Goal: Obtain resource: Download file/media

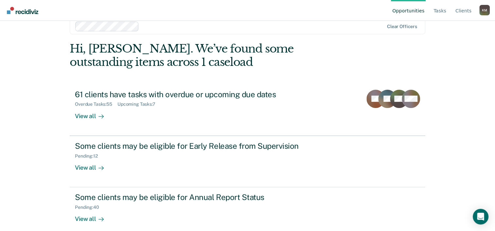
scroll to position [20, 0]
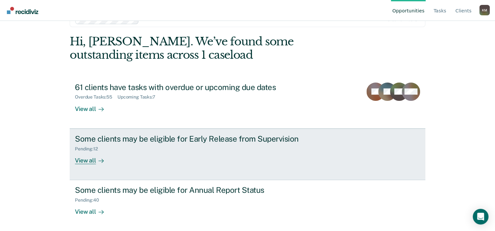
click at [82, 160] on div "View all" at bounding box center [93, 158] width 37 height 13
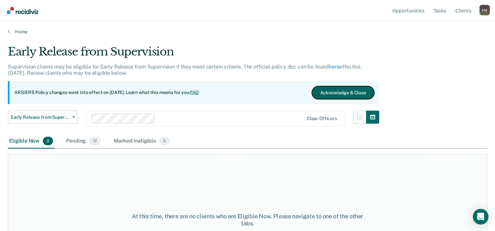
click at [334, 92] on button "Acknowledge & Close" at bounding box center [343, 92] width 62 height 13
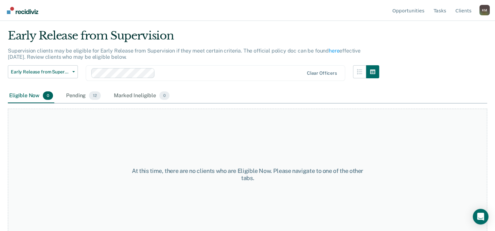
scroll to position [25, 0]
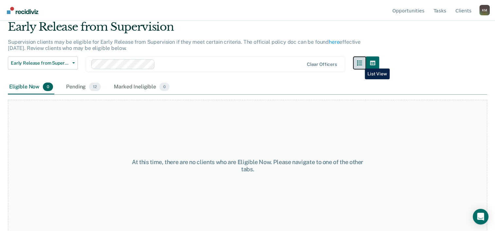
click at [360, 64] on button "button" at bounding box center [359, 63] width 13 height 13
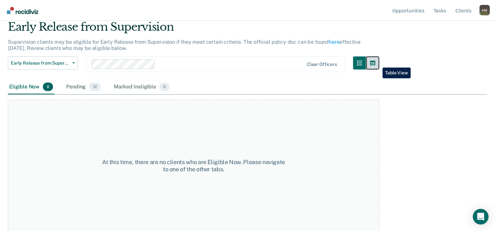
click at [375, 63] on icon "button" at bounding box center [372, 62] width 5 height 5
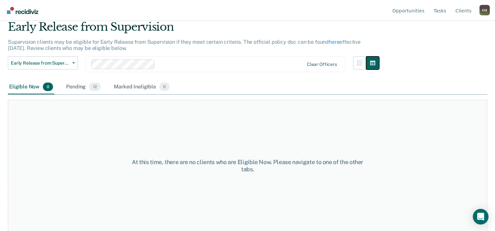
scroll to position [0, 0]
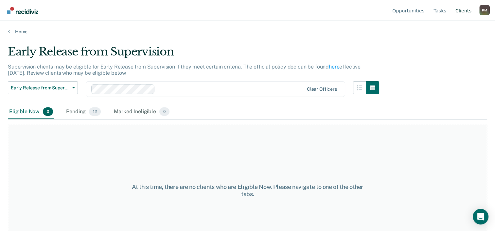
click at [459, 8] on link "Client s" at bounding box center [463, 10] width 19 height 21
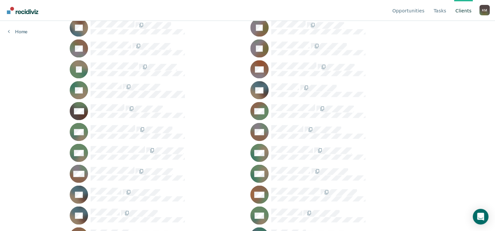
scroll to position [1073, 0]
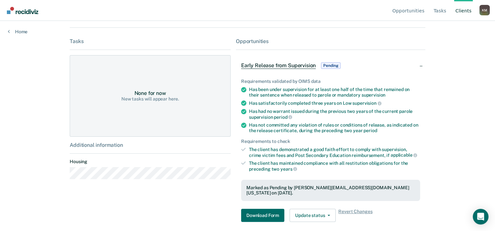
scroll to position [98, 0]
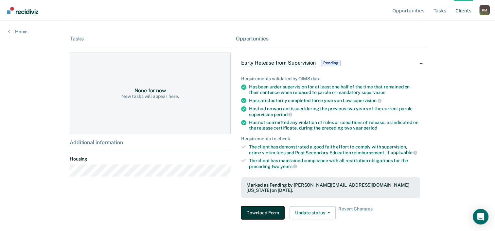
click at [259, 213] on button "Download Form" at bounding box center [262, 213] width 43 height 13
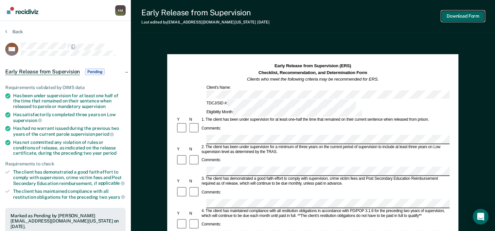
click at [460, 17] on button "Download Form" at bounding box center [462, 16] width 43 height 11
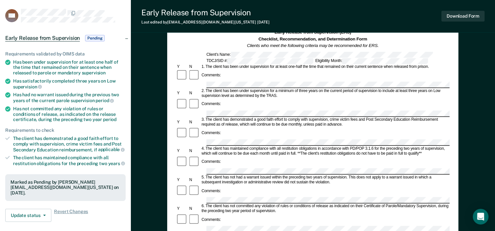
scroll to position [33, 0]
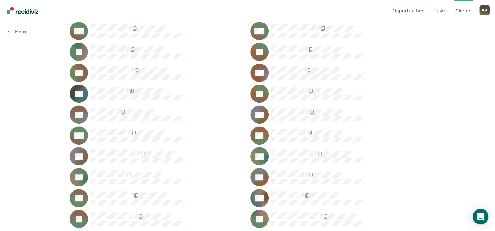
scroll to position [360, 0]
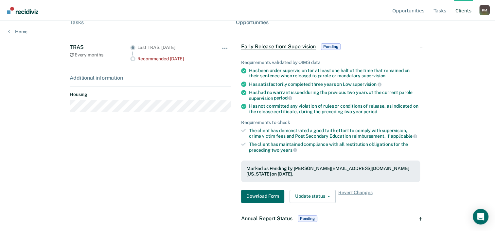
scroll to position [113, 0]
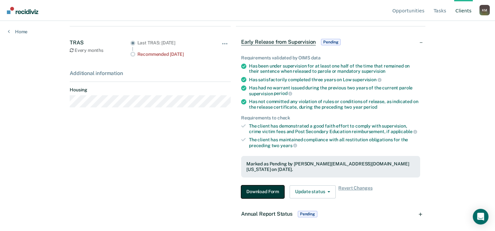
click at [267, 189] on button "Download Form" at bounding box center [262, 192] width 43 height 13
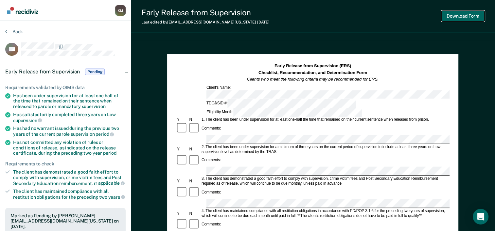
click at [457, 14] on button "Download Form" at bounding box center [462, 16] width 43 height 11
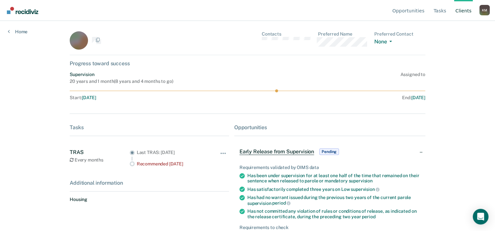
scroll to position [113, 0]
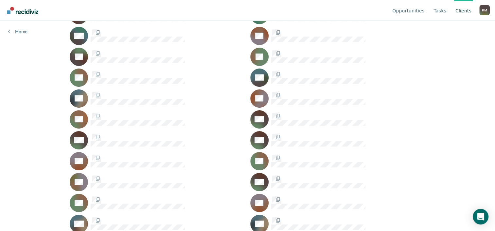
scroll to position [360, 0]
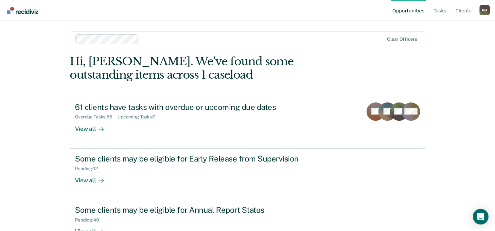
scroll to position [20, 0]
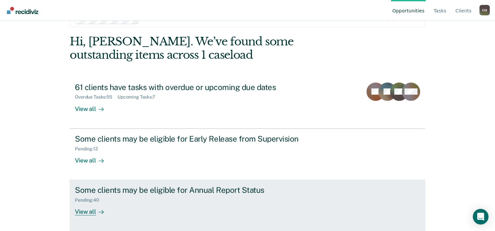
click at [96, 211] on div at bounding box center [100, 213] width 8 height 8
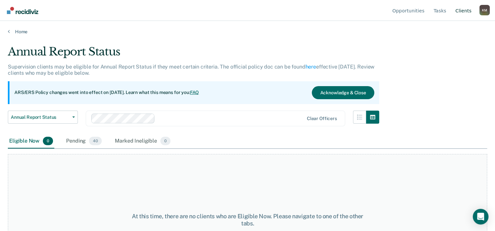
click at [460, 11] on link "Client s" at bounding box center [463, 10] width 19 height 21
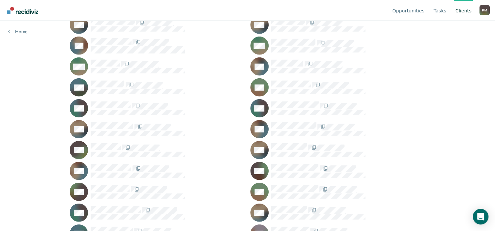
scroll to position [1929, 0]
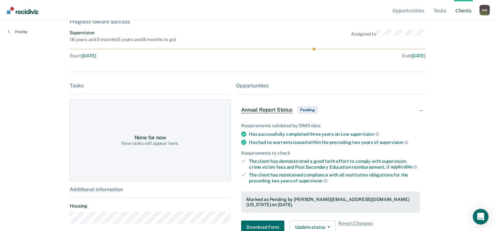
scroll to position [68, 0]
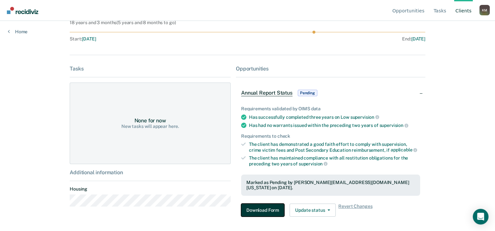
click at [266, 205] on button "Download Form" at bounding box center [262, 210] width 43 height 13
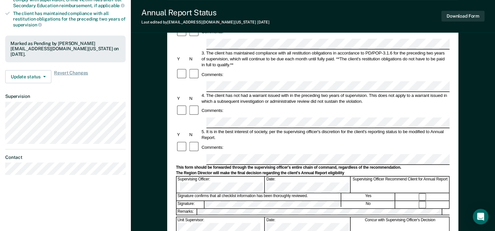
scroll to position [131, 0]
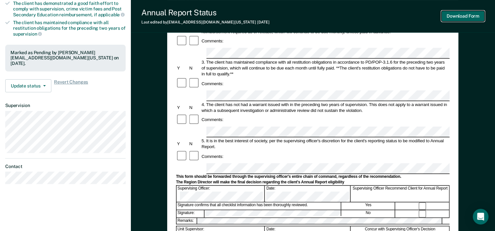
click at [459, 15] on button "Download Form" at bounding box center [462, 16] width 43 height 11
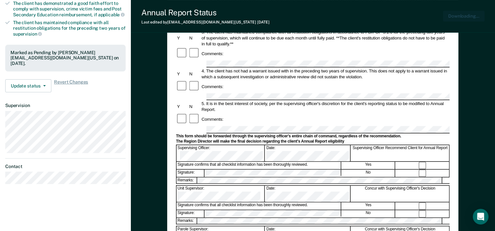
scroll to position [0, 0]
